Goal: Task Accomplishment & Management: Use online tool/utility

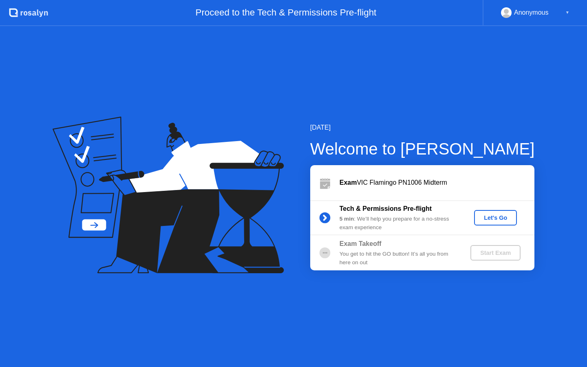
click at [491, 220] on div "Let's Go" at bounding box center [496, 218] width 36 height 7
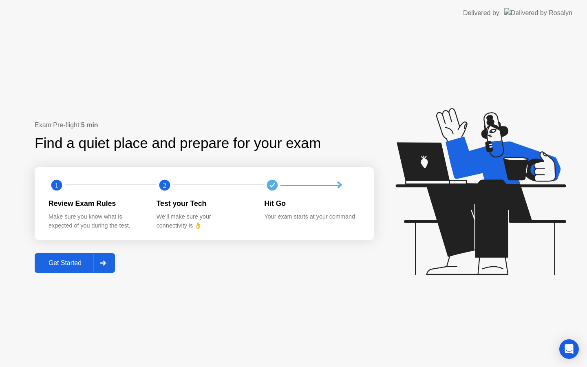
click at [86, 261] on div "Get Started" at bounding box center [65, 262] width 56 height 7
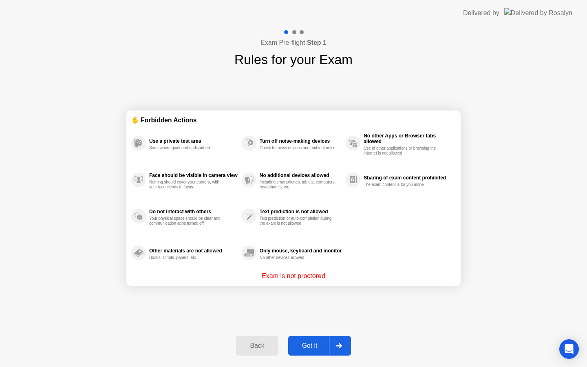
click at [319, 348] on div "Got it" at bounding box center [310, 345] width 38 height 7
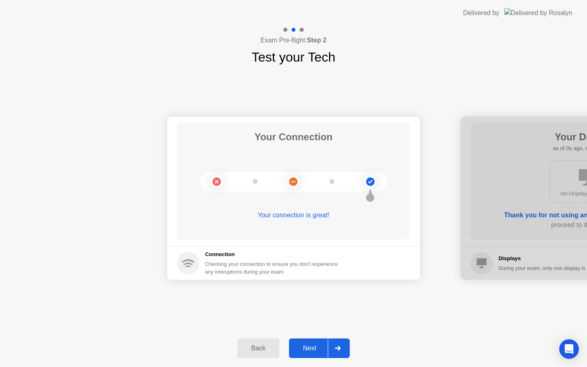
click at [323, 348] on div "Next" at bounding box center [310, 348] width 36 height 7
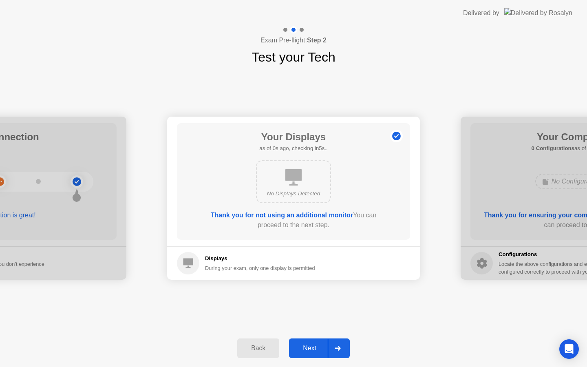
click at [323, 348] on div "Next" at bounding box center [310, 348] width 36 height 7
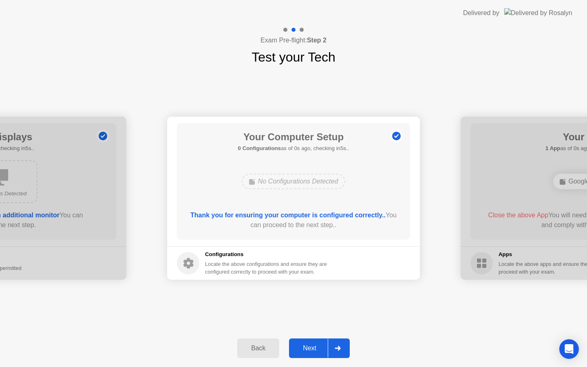
click at [323, 348] on div "Next" at bounding box center [310, 348] width 36 height 7
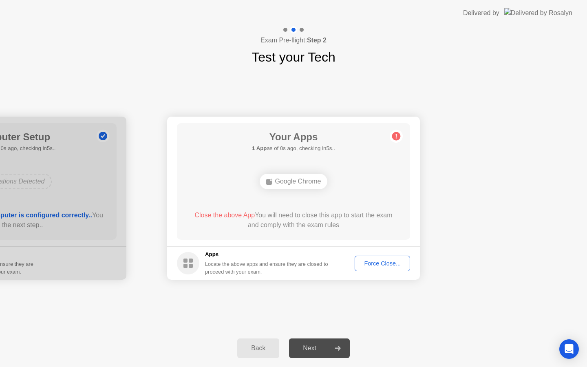
click at [323, 348] on div "Next" at bounding box center [310, 348] width 36 height 7
click at [394, 262] on div "Force Close..." at bounding box center [383, 263] width 50 height 7
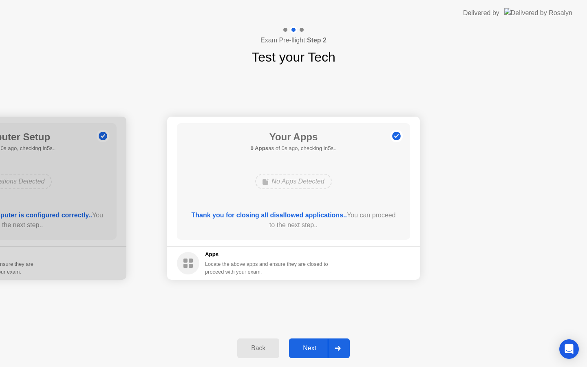
click at [330, 341] on div at bounding box center [338, 348] width 20 height 19
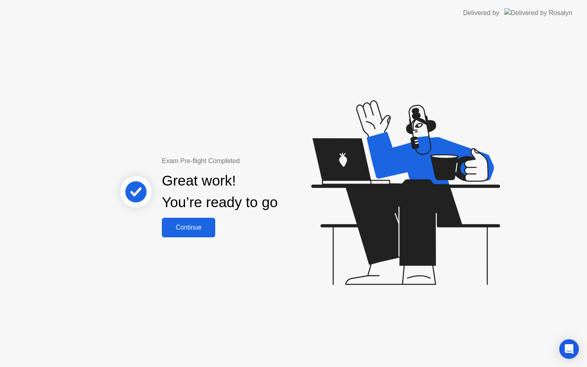
click at [193, 224] on div "Continue" at bounding box center [188, 227] width 49 height 7
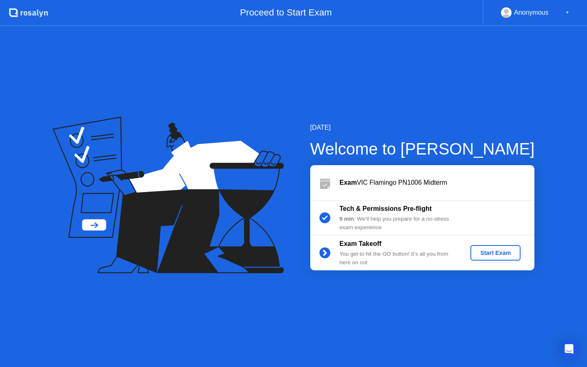
click at [487, 256] on div "Start Exam" at bounding box center [496, 253] width 44 height 7
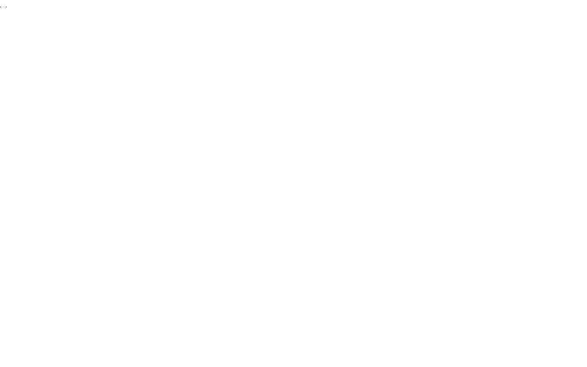
click at [7, 8] on button "End Proctoring Session" at bounding box center [3, 7] width 7 height 2
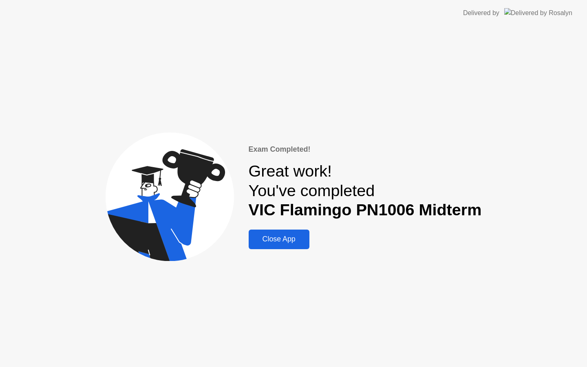
click at [279, 238] on div "Close App" at bounding box center [279, 239] width 56 height 9
